Goal: Transaction & Acquisition: Obtain resource

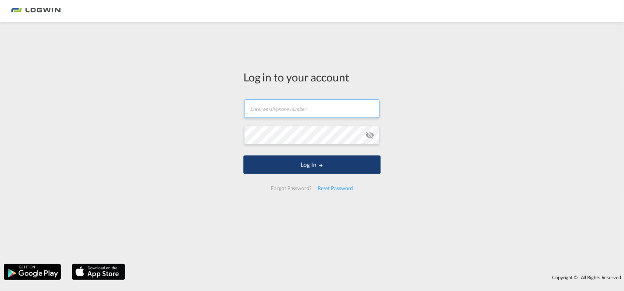
type input "[PERSON_NAME][EMAIL_ADDRESS][DOMAIN_NAME]"
click at [307, 162] on button "Log In" at bounding box center [311, 165] width 137 height 18
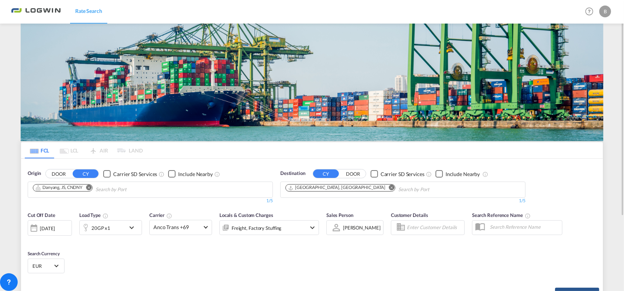
click at [89, 187] on md-icon "Remove" at bounding box center [89, 188] width 6 height 6
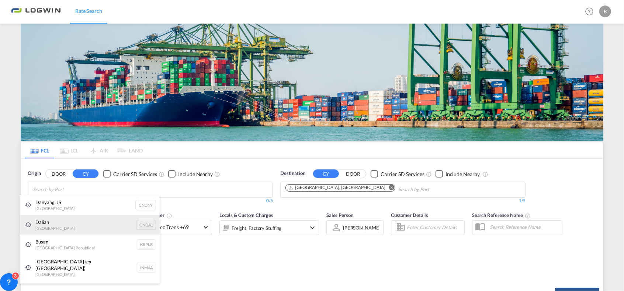
click at [52, 229] on div "Dalian [GEOGRAPHIC_DATA] CNDAL" at bounding box center [90, 225] width 140 height 20
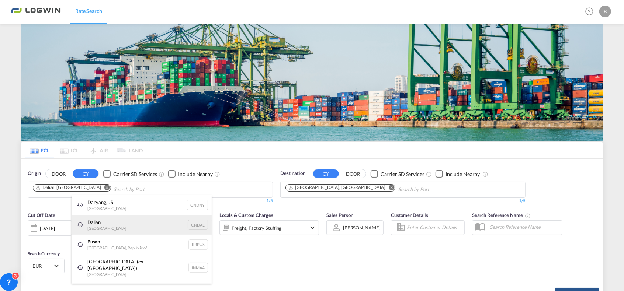
click at [94, 222] on div "Dalian [GEOGRAPHIC_DATA] CNDAL" at bounding box center [141, 225] width 140 height 20
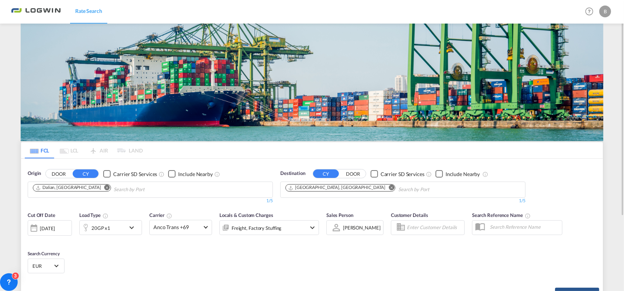
click at [55, 227] on div "[DATE]" at bounding box center [47, 228] width 15 height 7
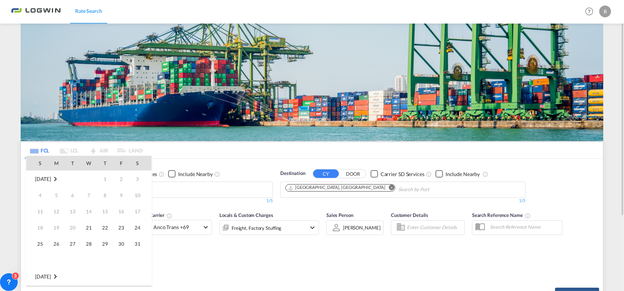
scroll to position [293, 0]
click at [121, 209] on span "15" at bounding box center [121, 212] width 15 height 15
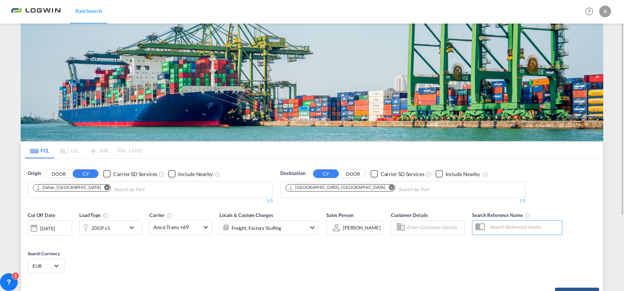
scroll to position [74, 0]
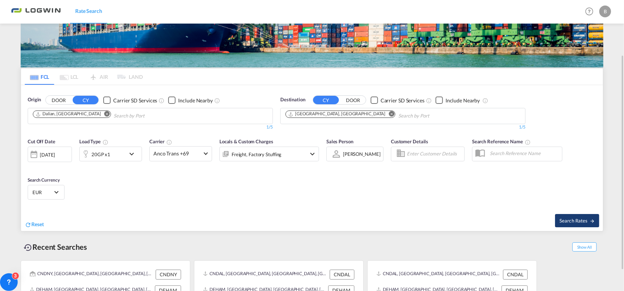
click at [564, 219] on span "Search Rates" at bounding box center [576, 221] width 35 height 6
type input "CNDAL to DEHAM / [DATE]"
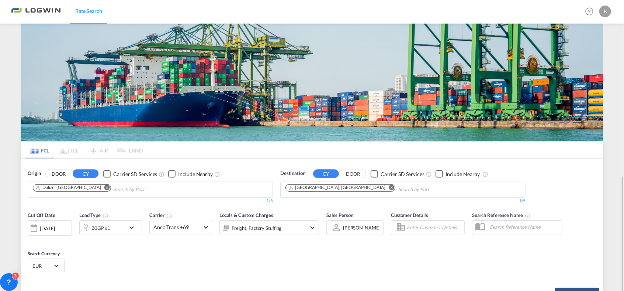
scroll to position [101, 0]
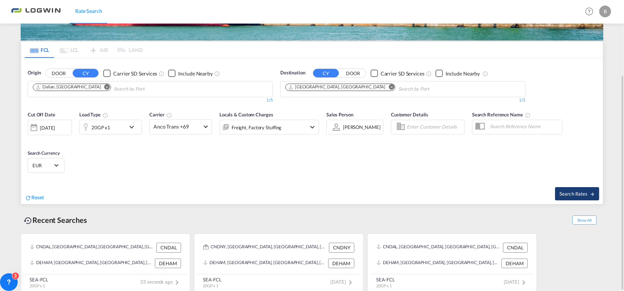
click at [579, 193] on span "Search Rates" at bounding box center [576, 194] width 35 height 6
type input "CNDAL to DEHAM / [DATE]"
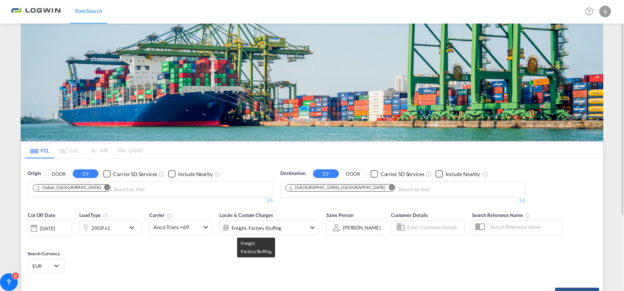
scroll to position [101, 0]
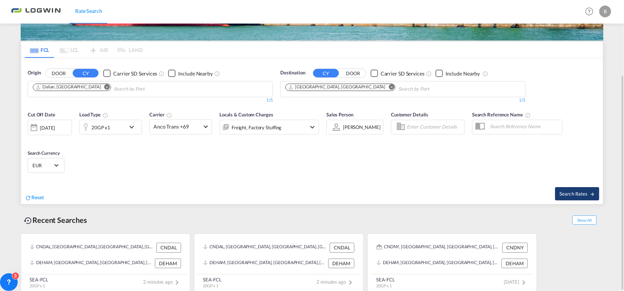
click at [571, 193] on span "Search Rates" at bounding box center [576, 194] width 35 height 6
type input "CNDAL to DEHAM / [DATE]"
